Goal: Information Seeking & Learning: Understand process/instructions

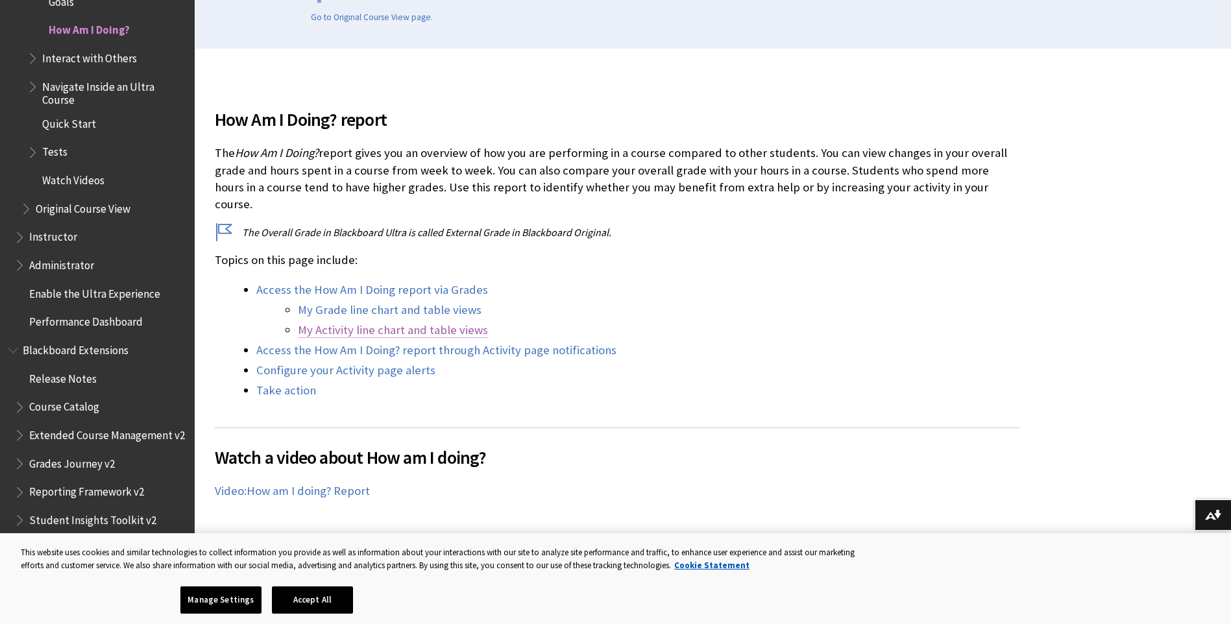
click at [389, 323] on link "My Activity line chart and table views" at bounding box center [393, 331] width 190 height 16
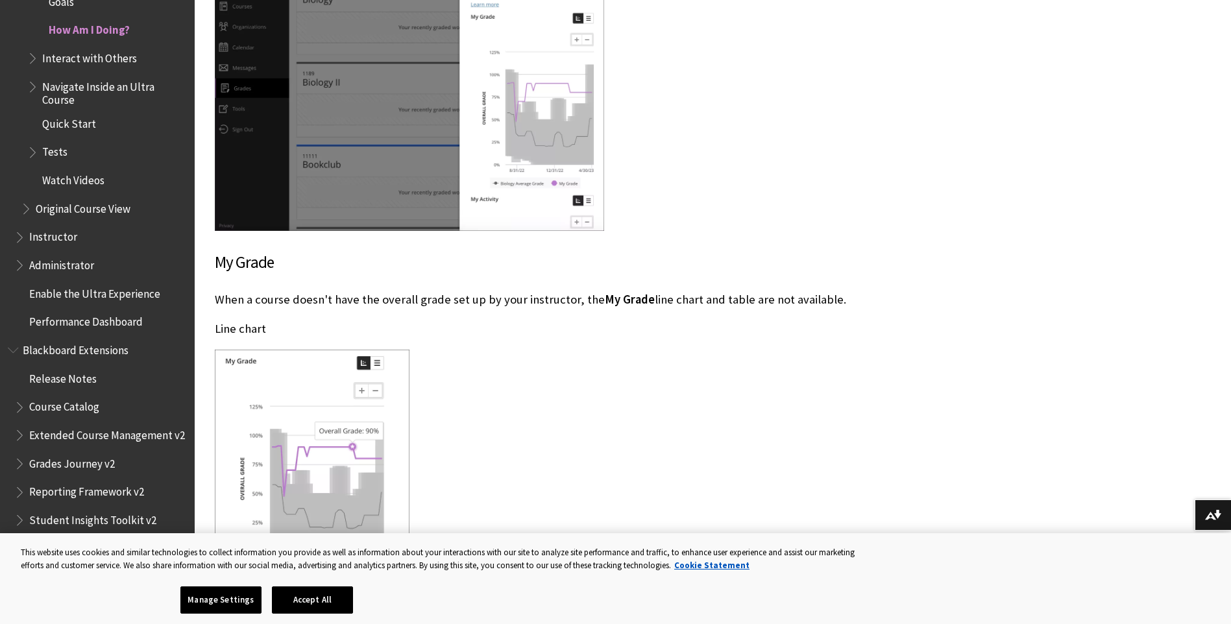
scroll to position [1654, 0]
click at [308, 596] on button "Accept All" at bounding box center [312, 600] width 81 height 27
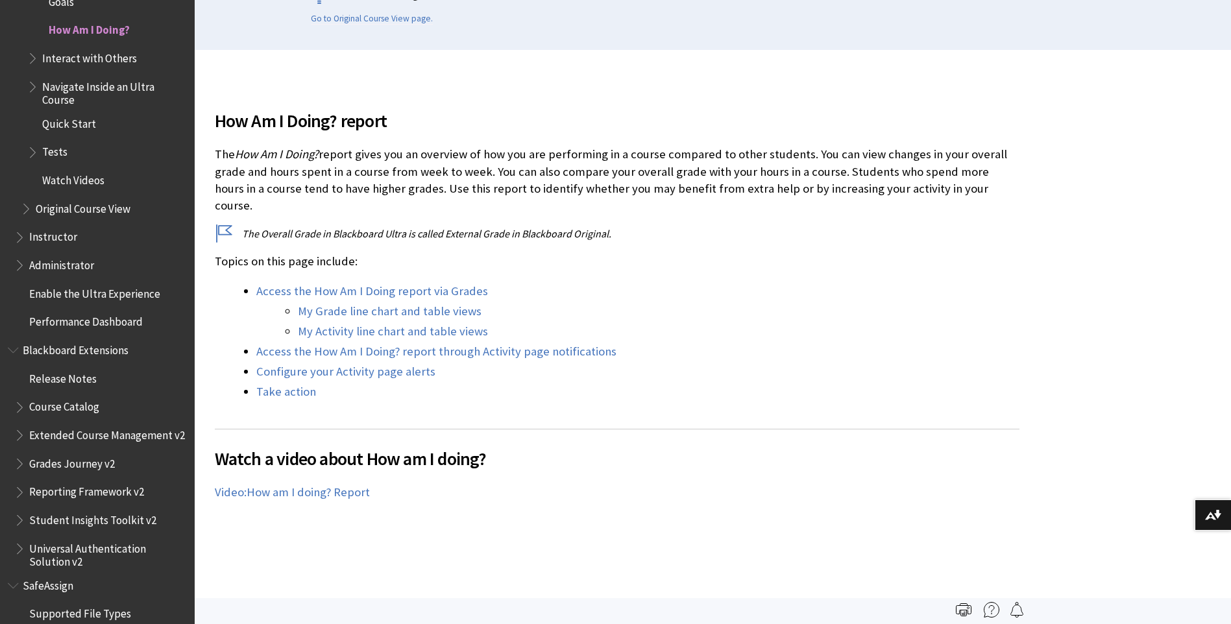
scroll to position [324, 0]
click at [363, 363] on link "Configure your Activity page alerts" at bounding box center [345, 371] width 179 height 16
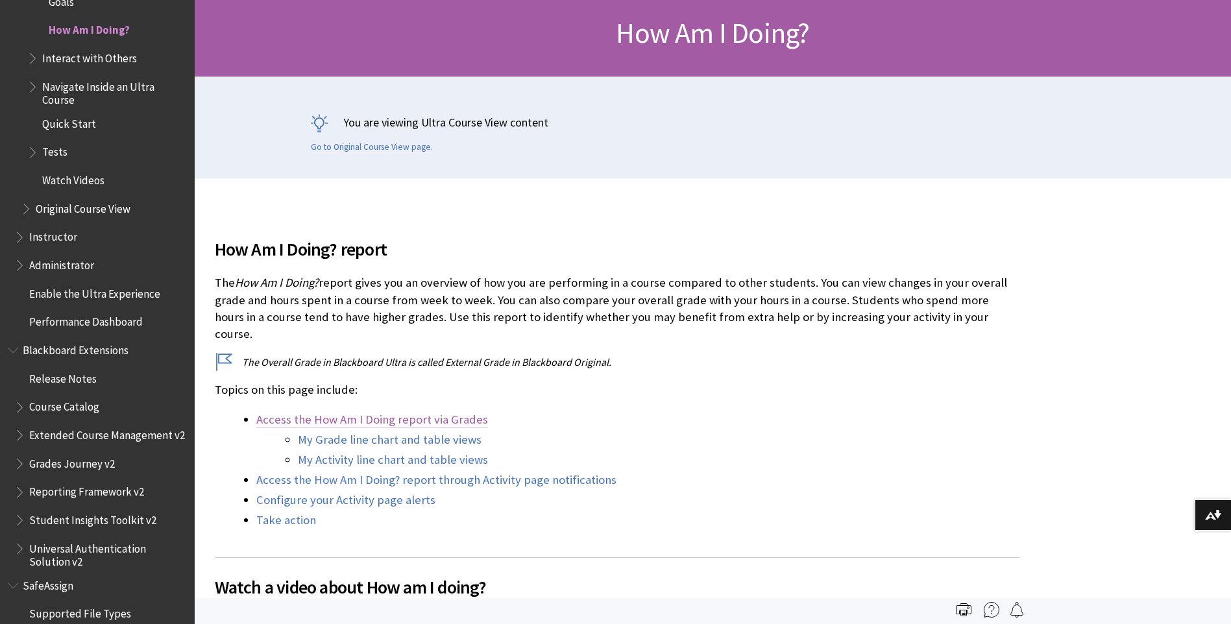
click at [370, 412] on link "Access the How Am I Doing report via Grades" at bounding box center [372, 420] width 232 height 16
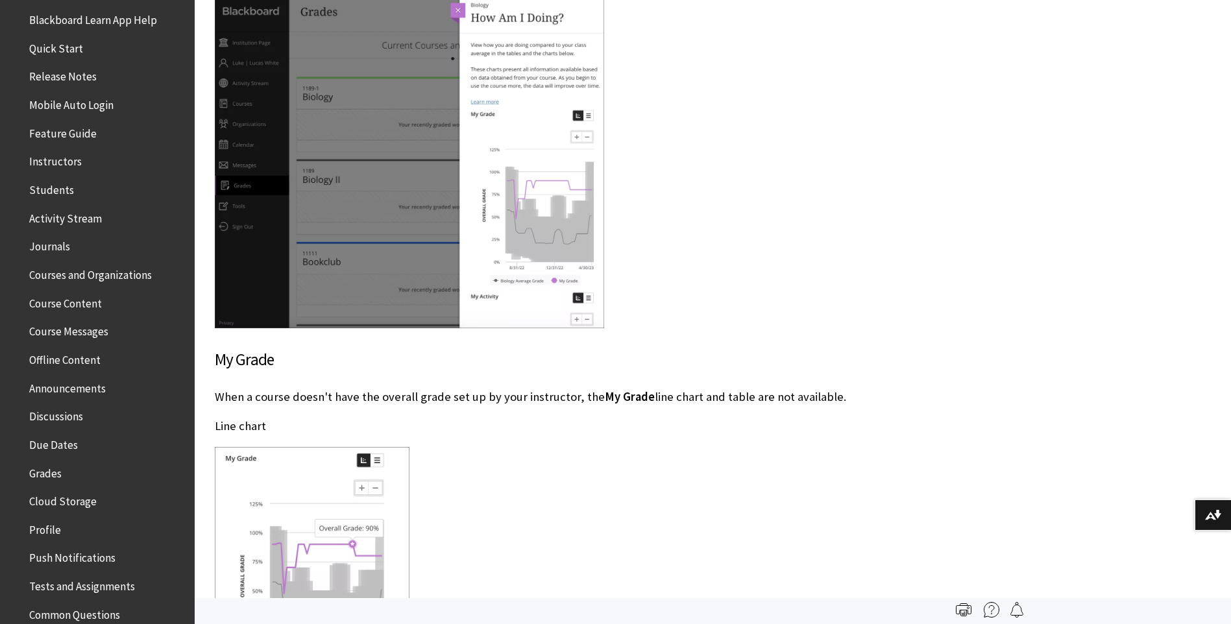
scroll to position [1789, 0]
